Goal: Information Seeking & Learning: Learn about a topic

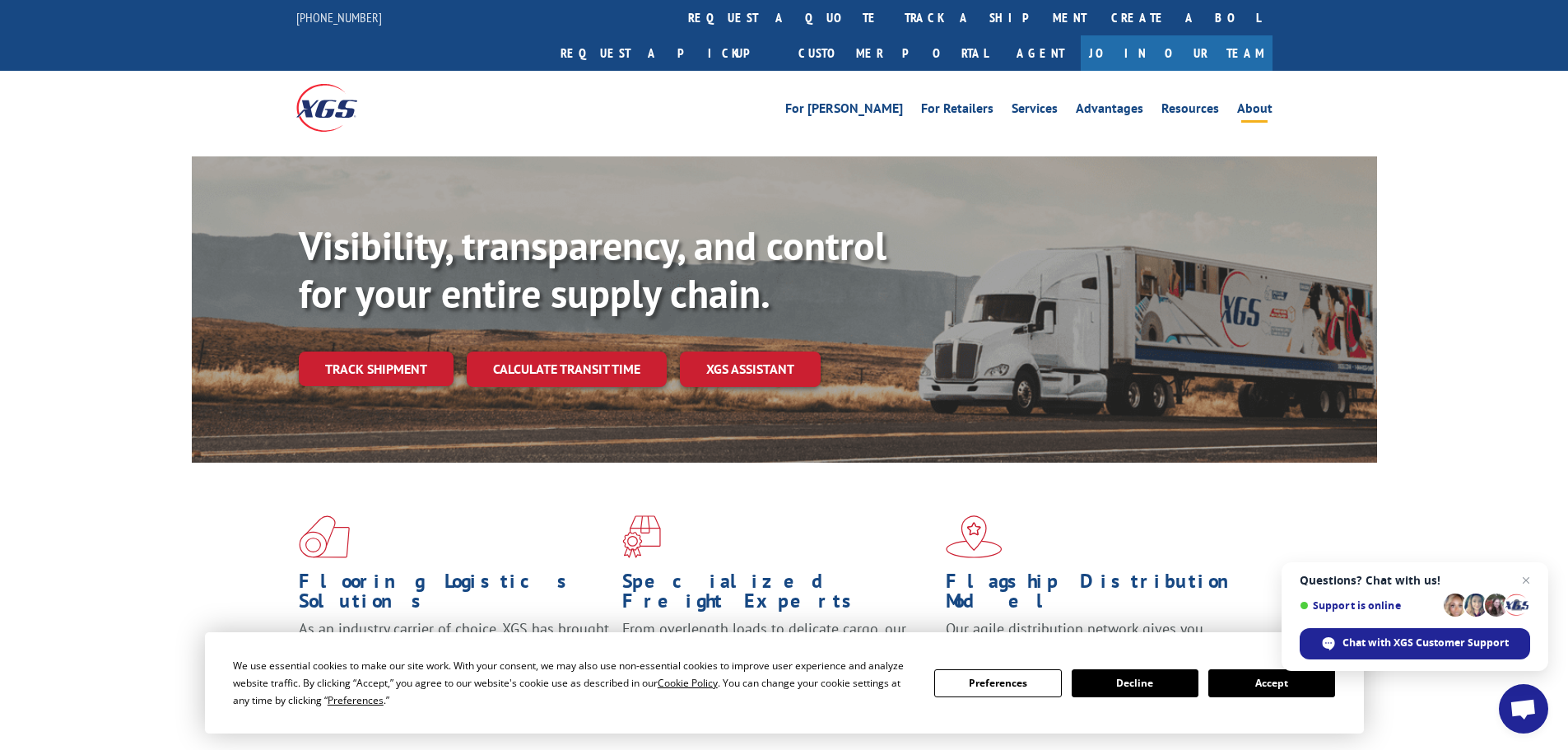
click at [1253, 102] on link "About" at bounding box center [1255, 111] width 36 height 18
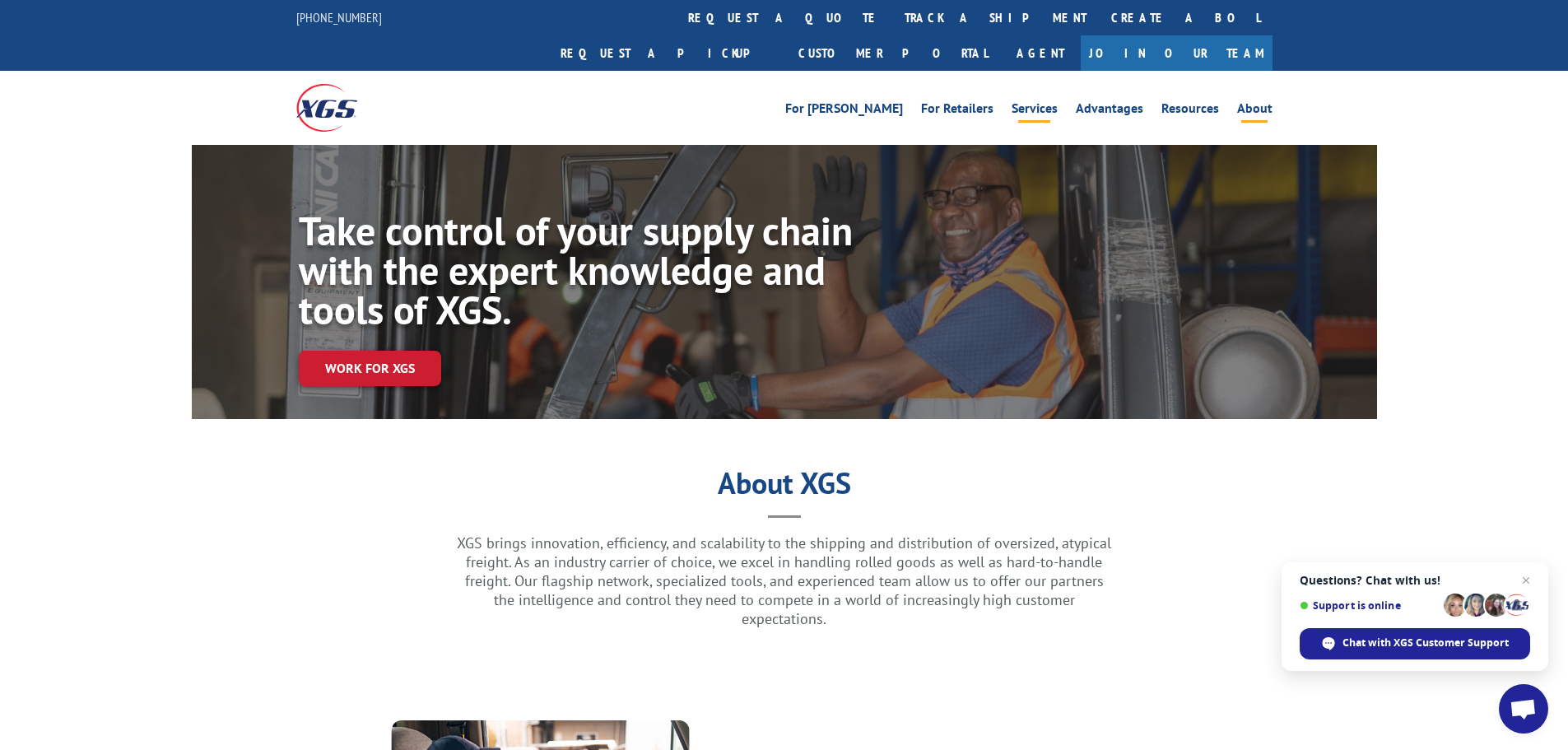
click at [1039, 102] on link "Services" at bounding box center [1035, 111] width 46 height 18
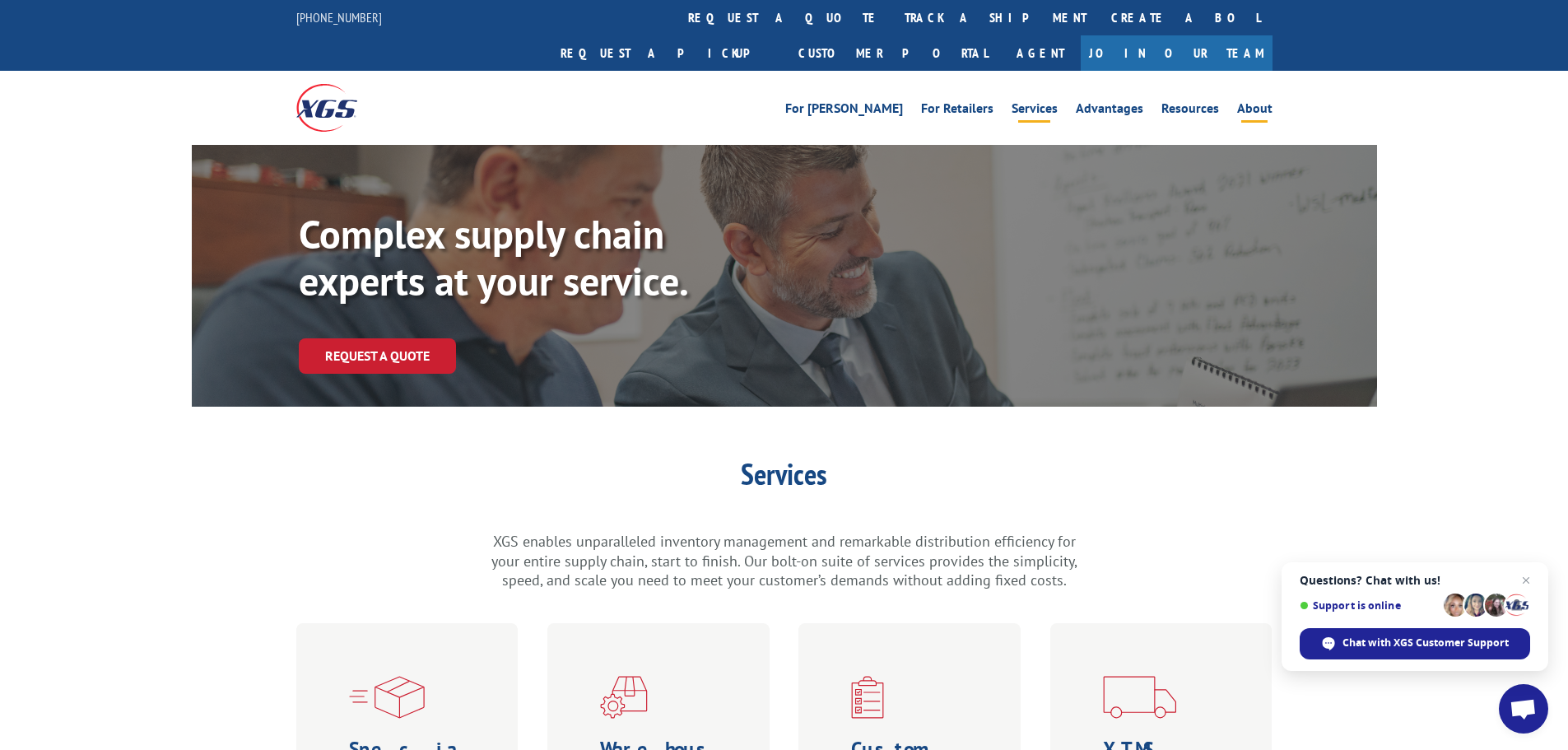
click at [1264, 102] on link "About" at bounding box center [1255, 111] width 36 height 18
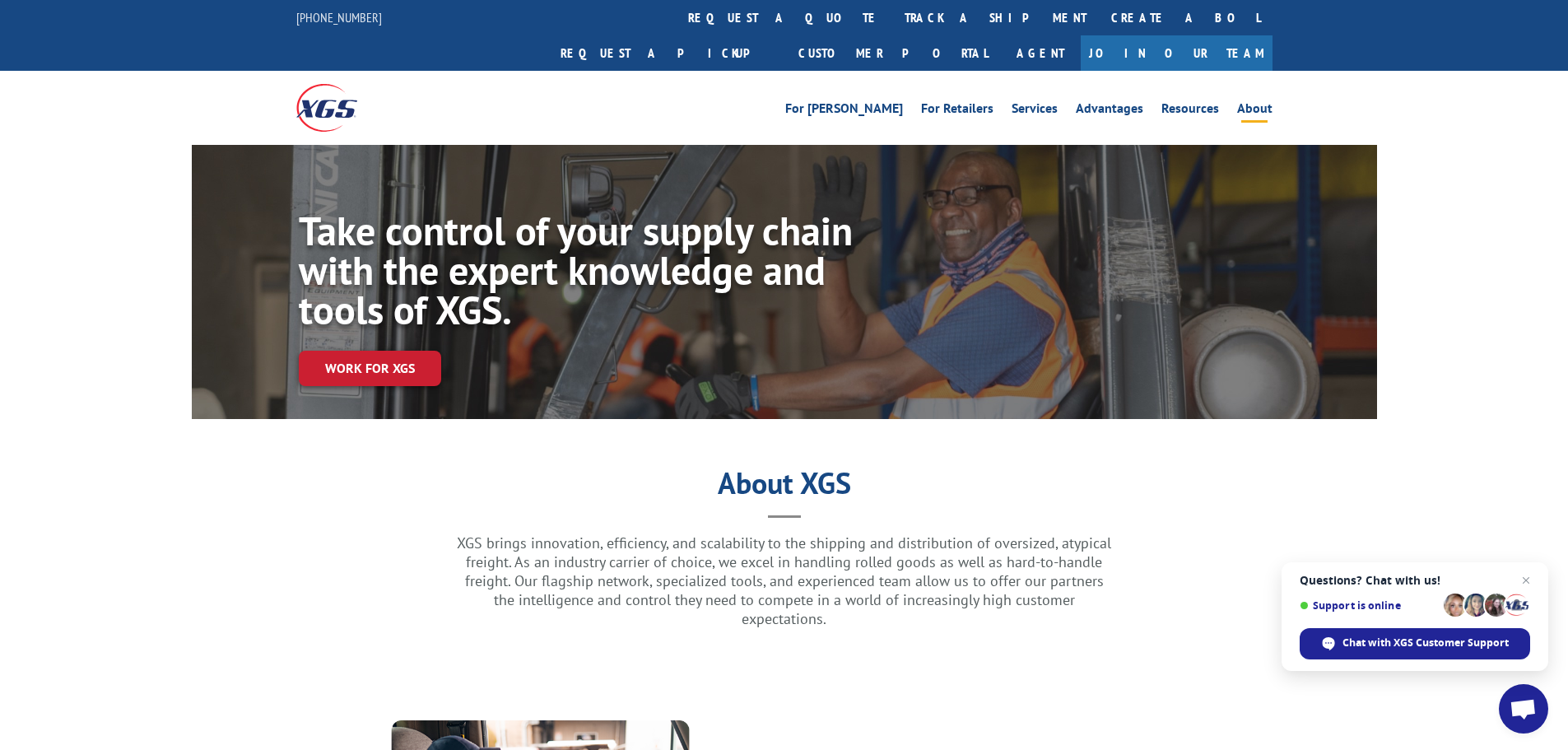
click at [861, 534] on p "XGS brings innovation, efficiency, and scalability to the shipping and distribu…" at bounding box center [784, 580] width 659 height 95
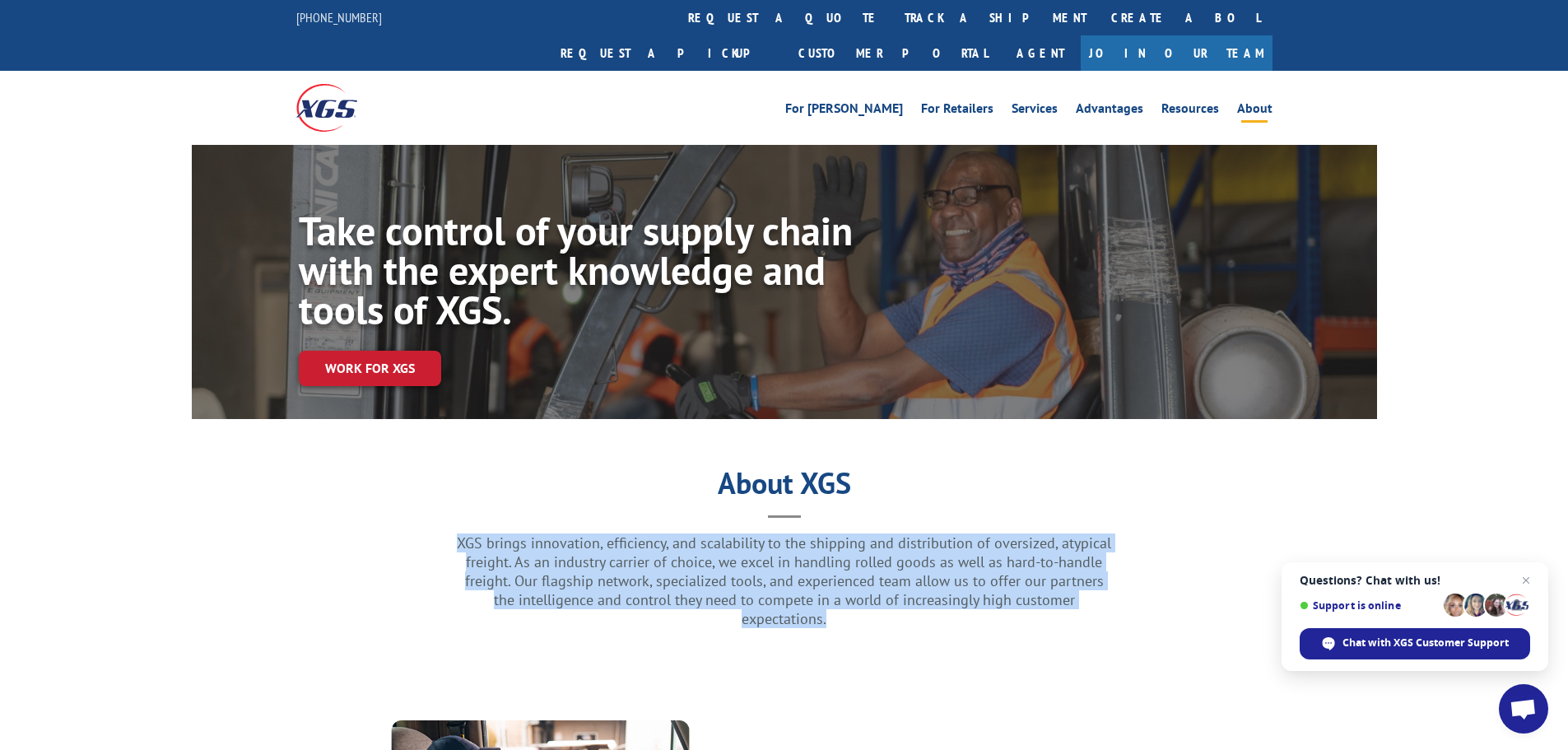
drag, startPoint x: 1111, startPoint y: 564, endPoint x: 461, endPoint y: 505, distance: 652.7
click at [461, 534] on p "XGS brings innovation, efficiency, and scalability to the shipping and distribu…" at bounding box center [784, 580] width 659 height 95
copy p "XGS brings innovation, efficiency, and scalability to the shipping and distribu…"
click at [1058, 102] on link "Services" at bounding box center [1035, 111] width 46 height 18
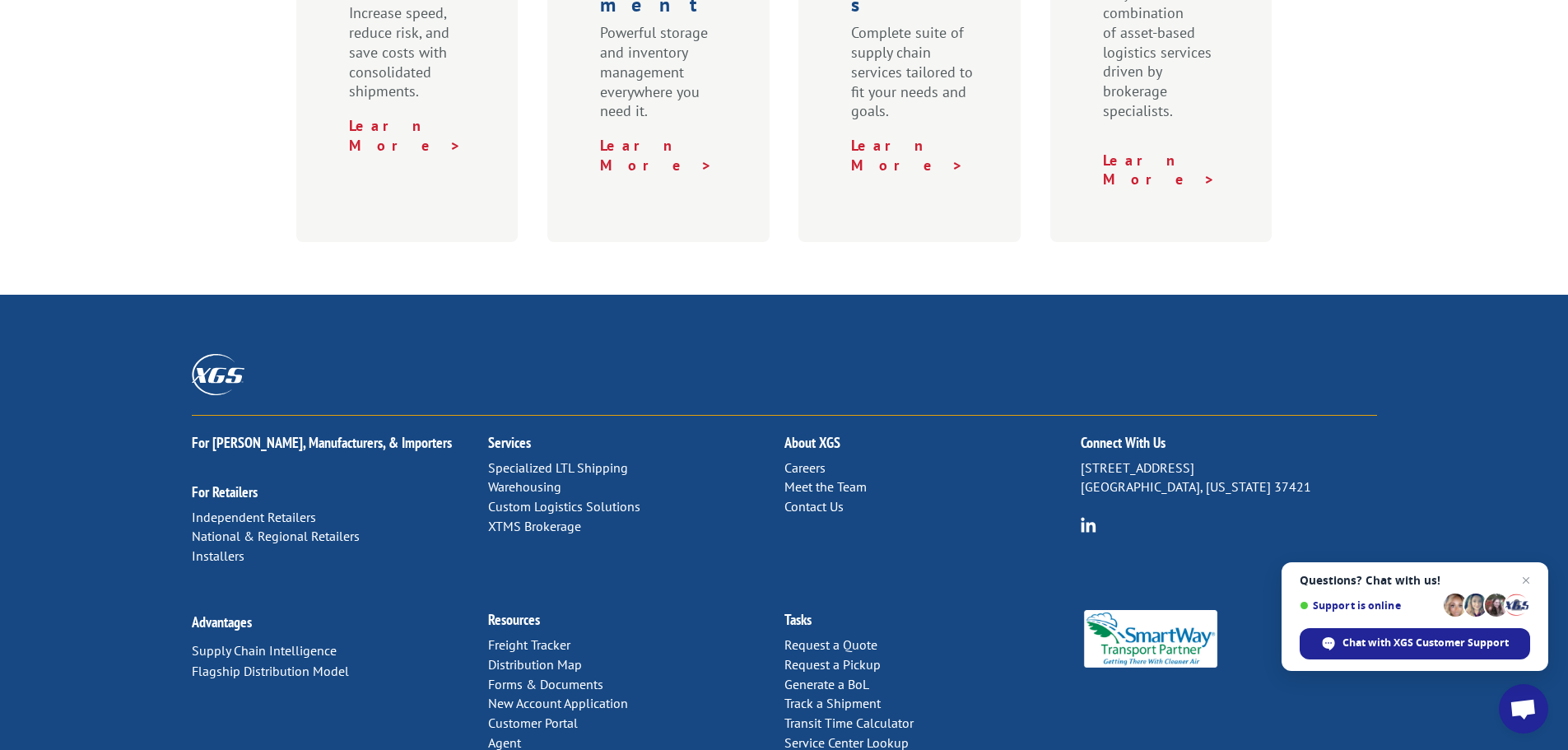
scroll to position [850, 0]
